Goal: Information Seeking & Learning: Learn about a topic

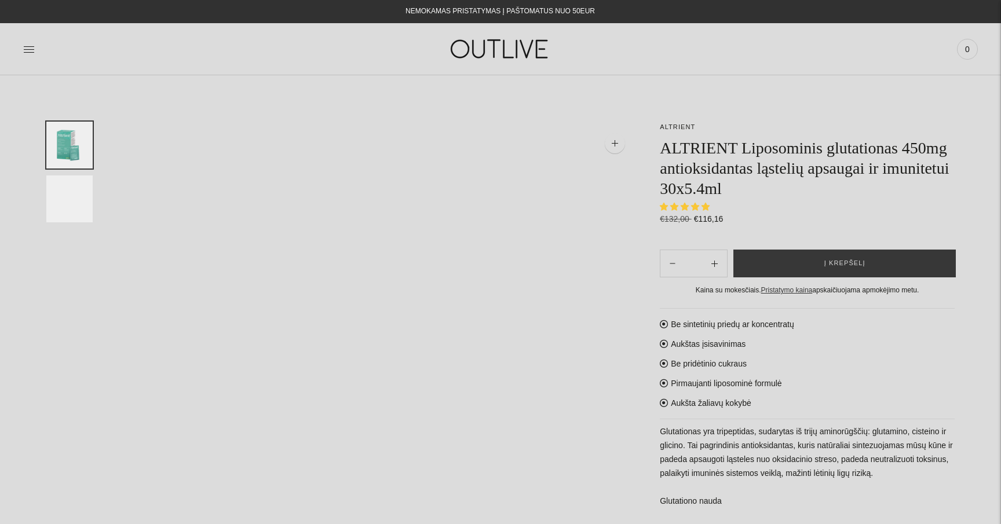
select select "**********"
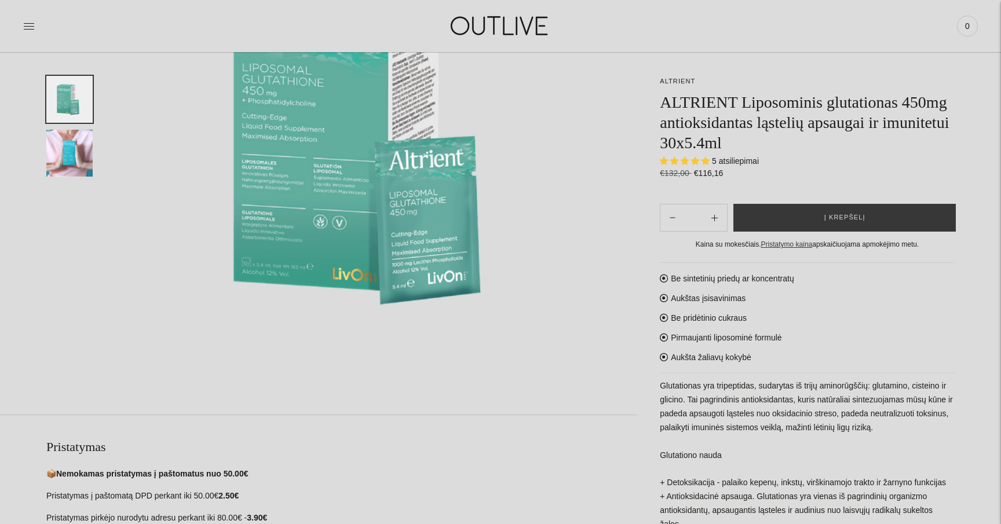
scroll to position [579, 0]
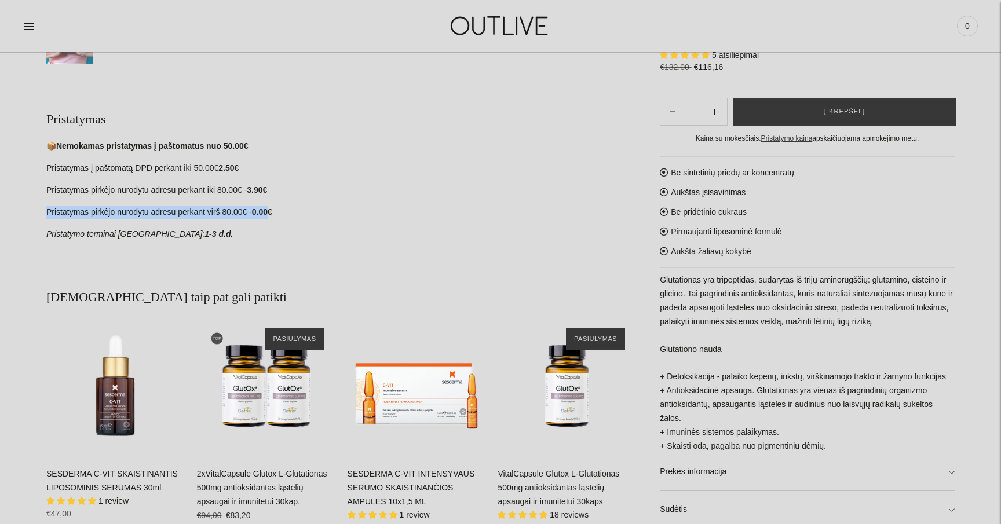
drag, startPoint x: 272, startPoint y: 213, endPoint x: 229, endPoint y: 200, distance: 45.5
click at [229, 200] on div "📦 Nemokamas pristatymas į paštomatus nuo 50.00€ Pristatymas į paštomatą DPD per…" at bounding box center [341, 191] width 590 height 102
click at [264, 211] on strong "0.00€" at bounding box center [262, 211] width 20 height 9
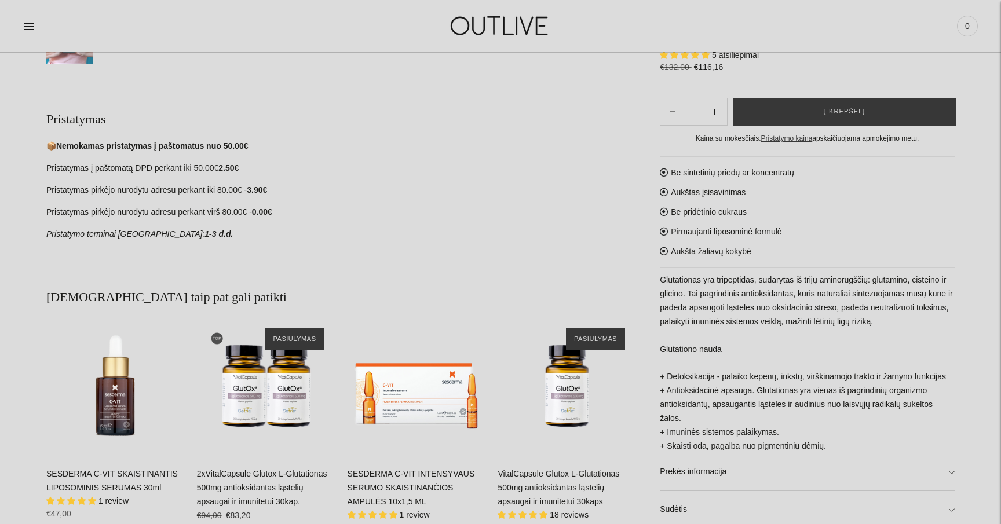
click at [461, 234] on p "Pristatymo terminai Lietuvoje: 1-3 d.d." at bounding box center [341, 235] width 590 height 14
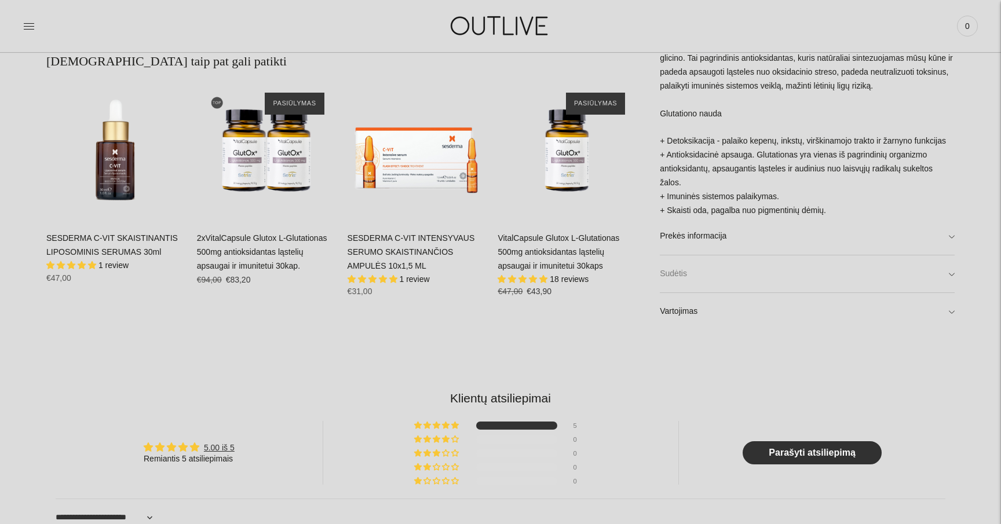
click at [718, 290] on link "Sudėtis" at bounding box center [807, 274] width 295 height 37
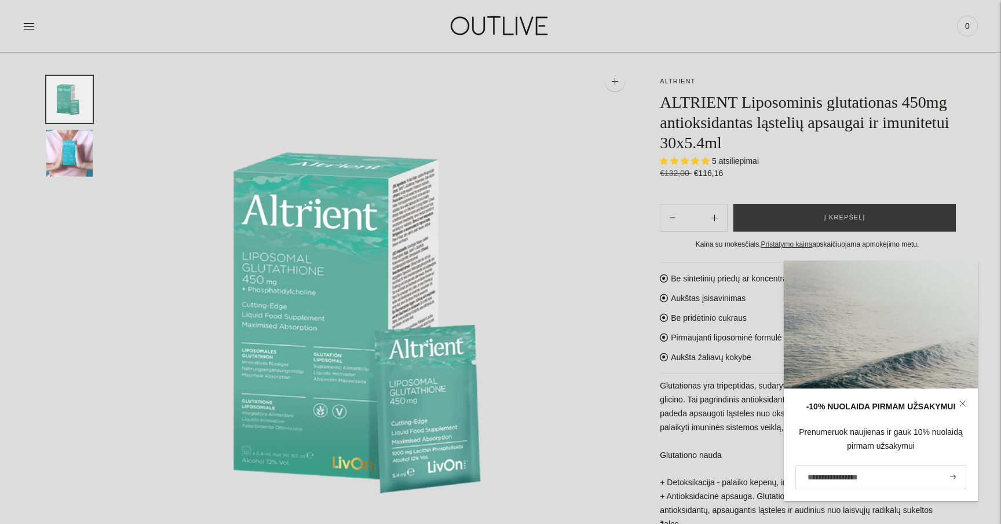
scroll to position [0, 0]
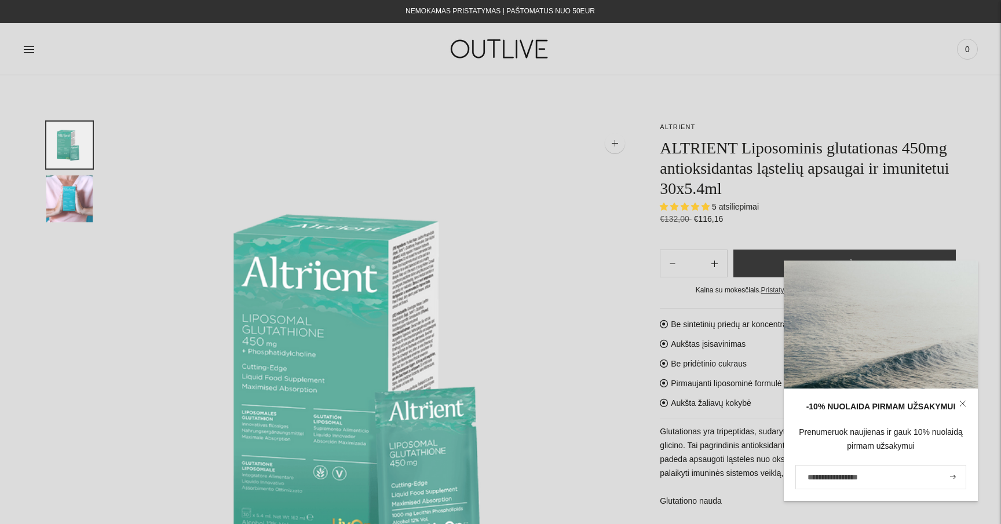
click at [487, 328] on img at bounding box center [376, 382] width 521 height 521
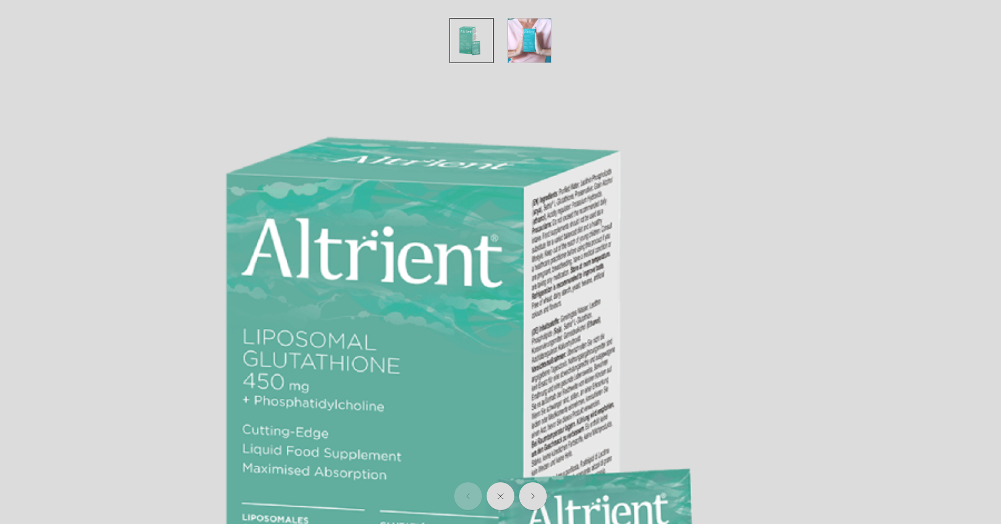
scroll to position [43, 0]
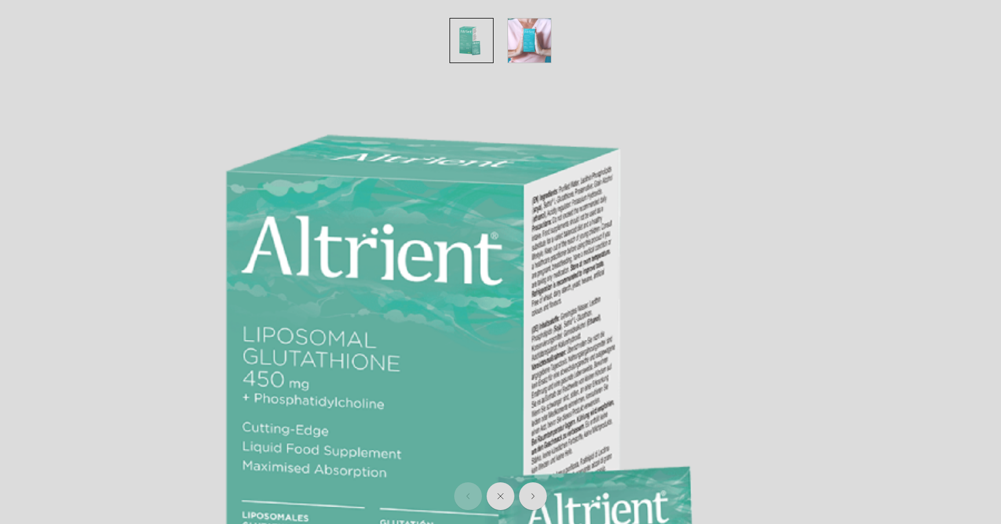
click at [712, 265] on img at bounding box center [500, 457] width 1001 height 1001
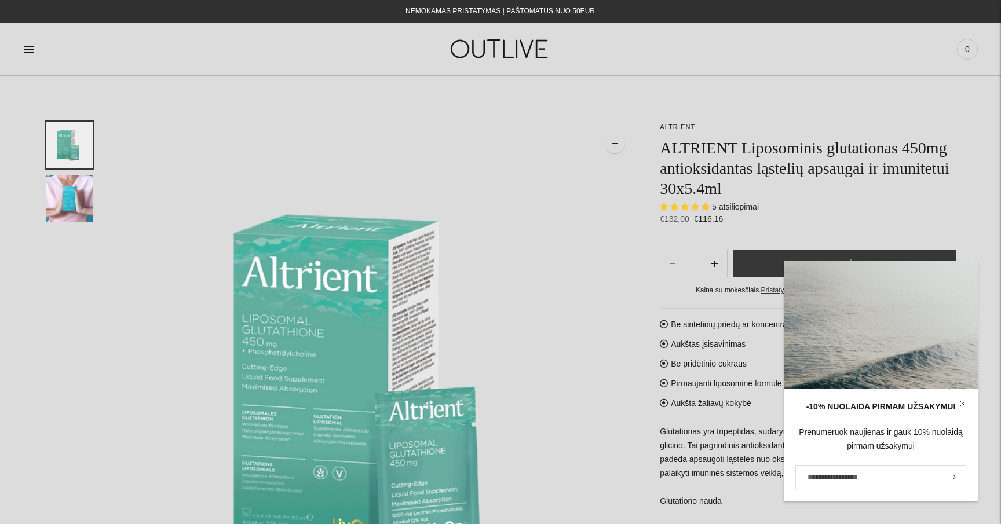
scroll to position [118, 0]
